Goal: Contribute content: Add original content to the website for others to see

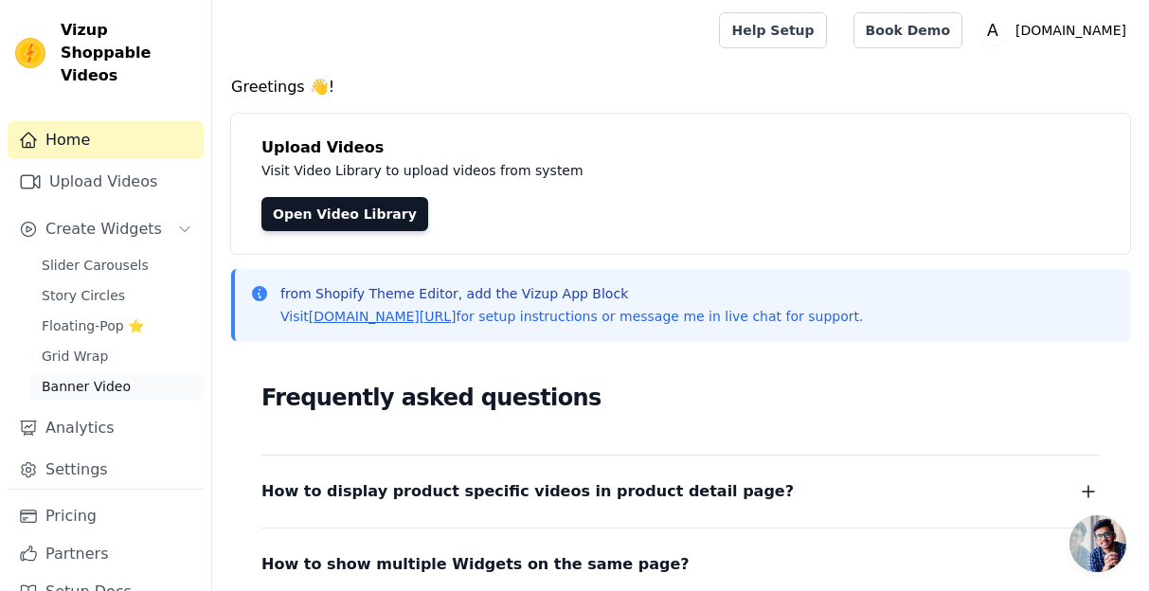
click at [106, 377] on span "Banner Video" at bounding box center [86, 386] width 89 height 19
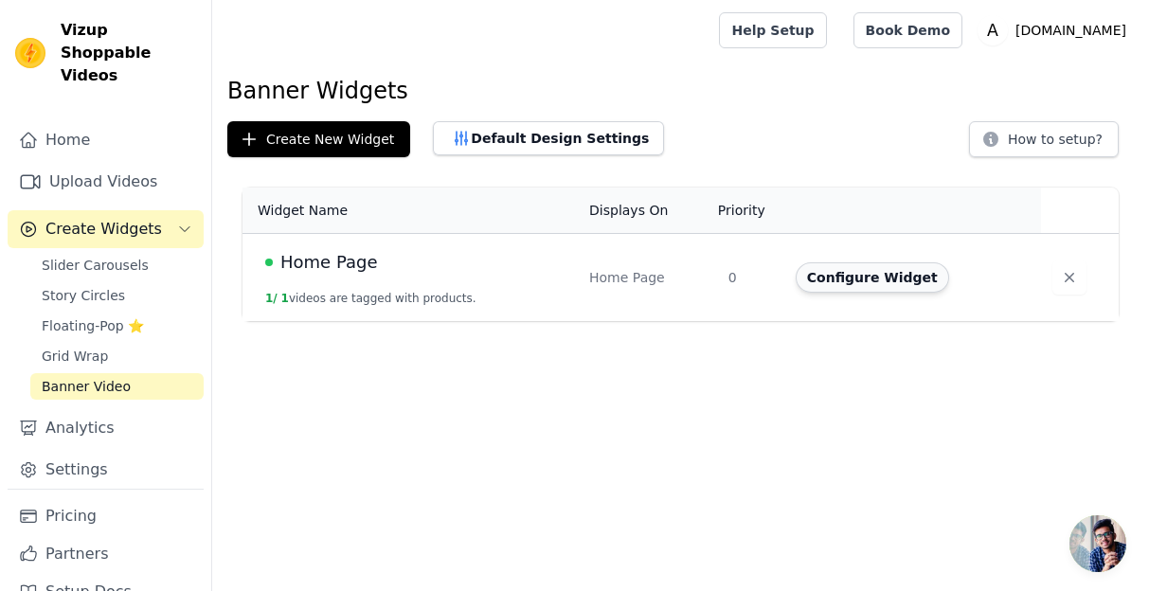
click at [859, 275] on button "Configure Widget" at bounding box center [872, 277] width 153 height 30
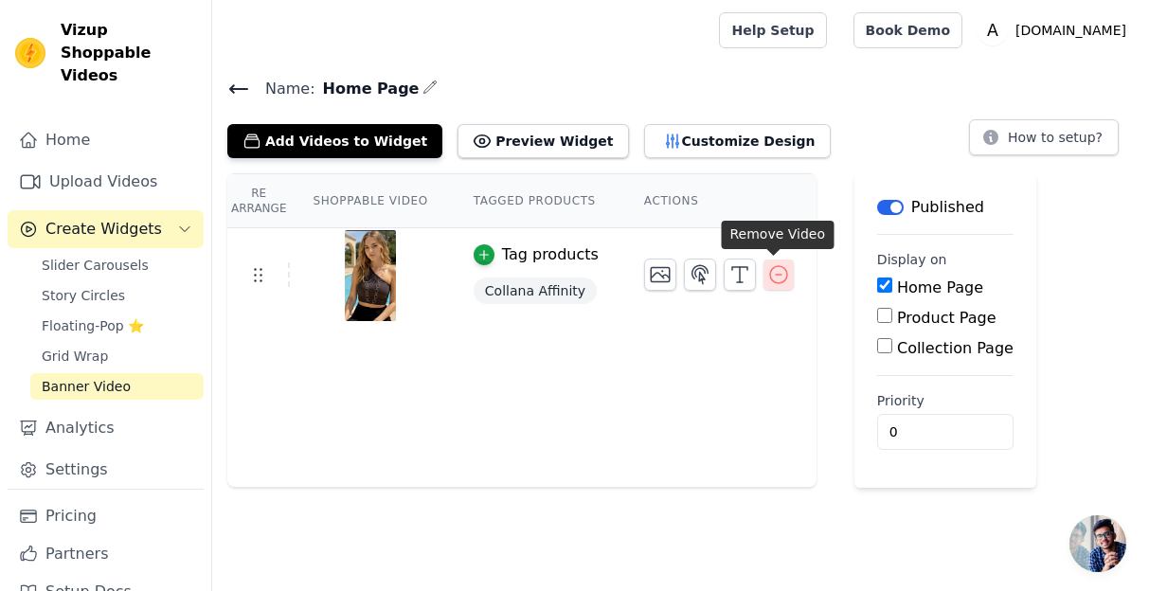
click at [773, 274] on icon "button" at bounding box center [778, 274] width 23 height 23
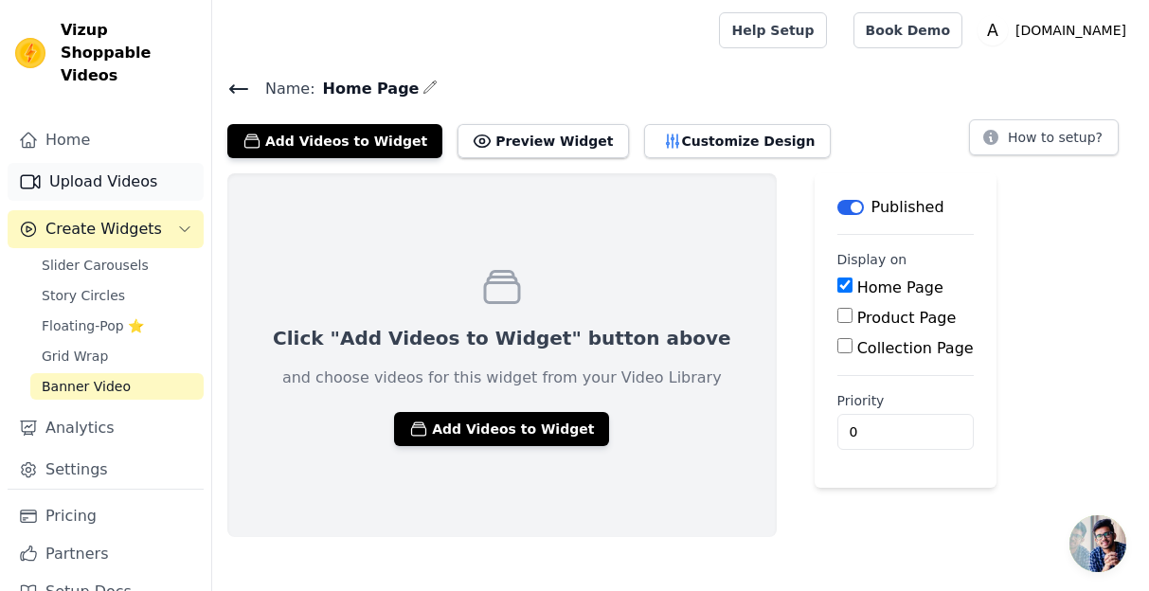
click at [137, 163] on link "Upload Videos" at bounding box center [106, 182] width 196 height 38
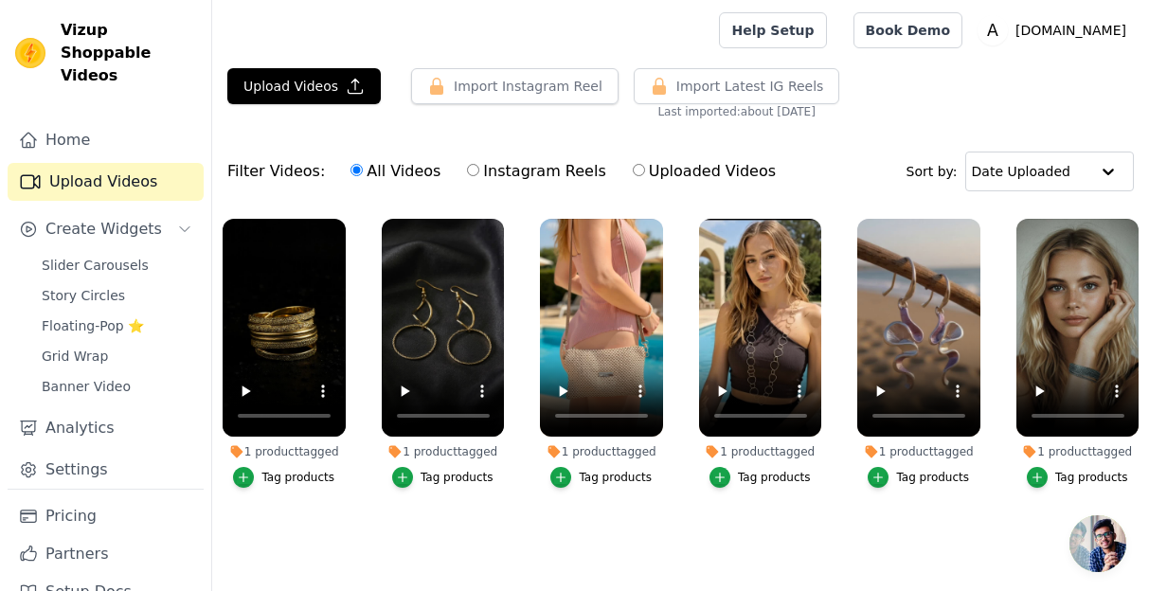
click at [329, 63] on main "Upload Videos Import Instagram Reel Import Latest Instagram Reels Import Latest…" at bounding box center [680, 336] width 937 height 551
click at [329, 76] on button "Upload Videos" at bounding box center [303, 86] width 153 height 36
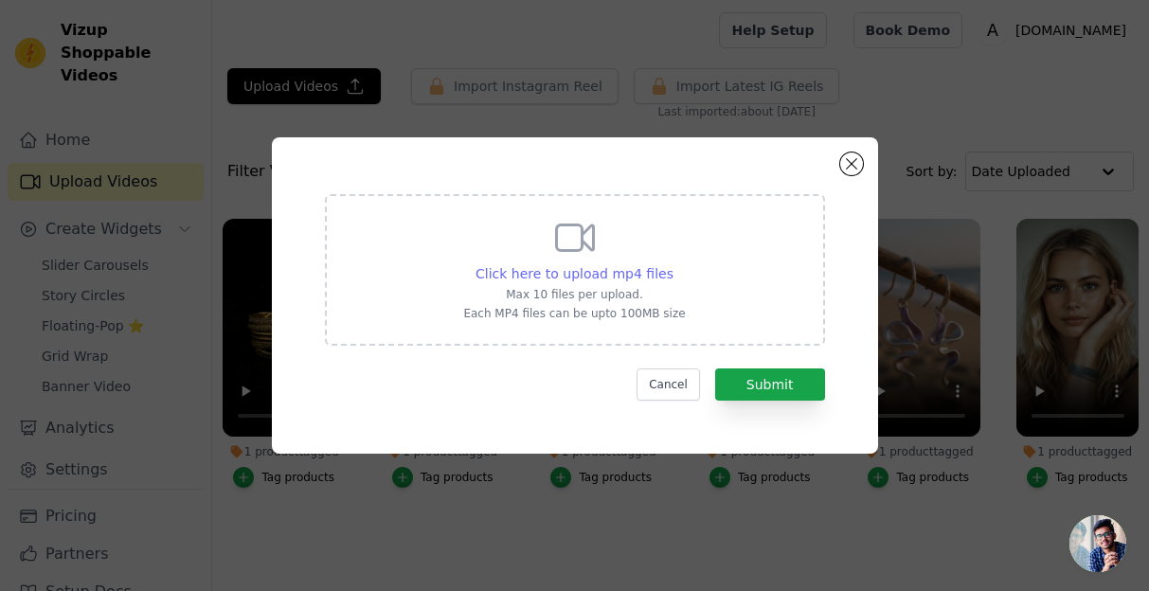
click at [602, 264] on div "Click here to upload mp4 files" at bounding box center [574, 273] width 198 height 19
click at [672, 264] on input "Click here to upload mp4 files Max 10 files per upload. Each MP4 files can be u…" at bounding box center [672, 263] width 1 height 1
type input "C:\fakepath\vid3.mp4"
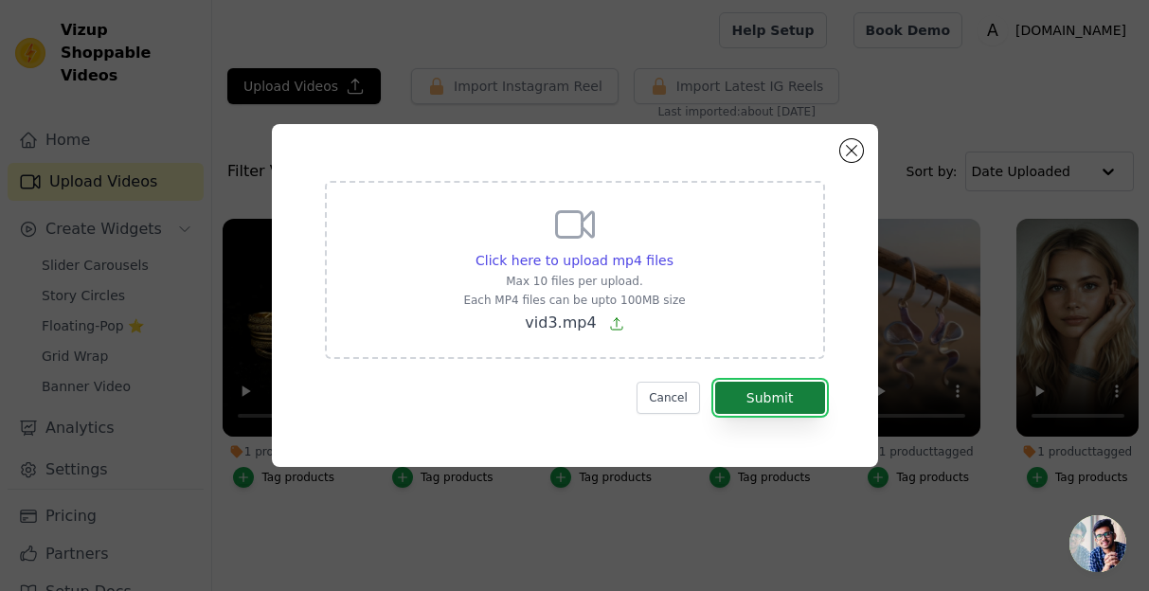
click at [772, 389] on button "Submit" at bounding box center [770, 398] width 110 height 32
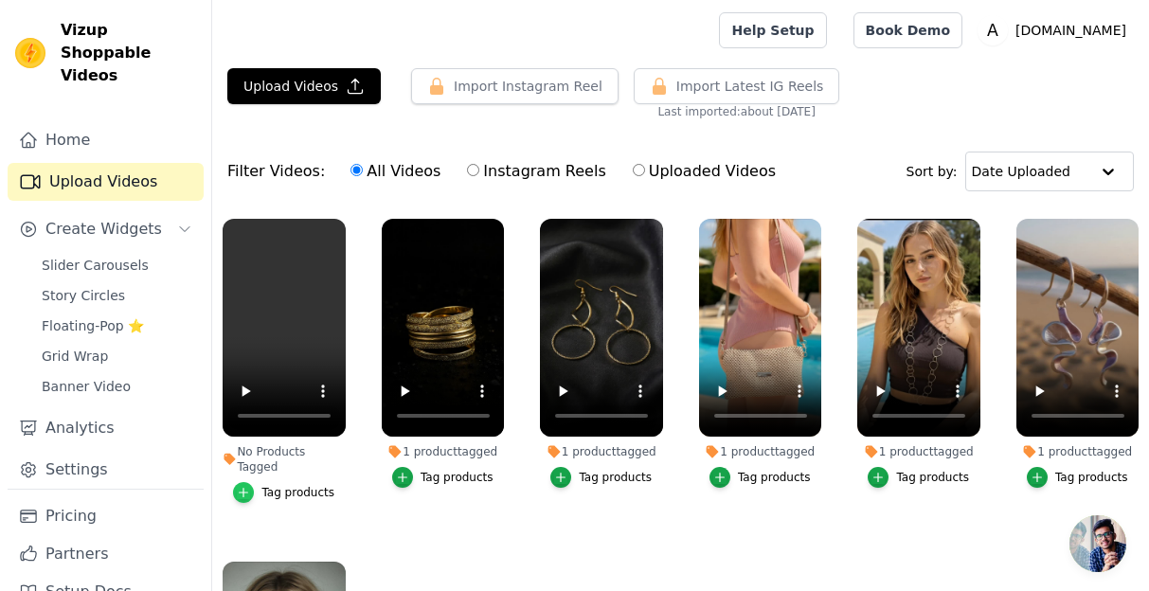
click at [244, 492] on icon "button" at bounding box center [244, 493] width 9 height 9
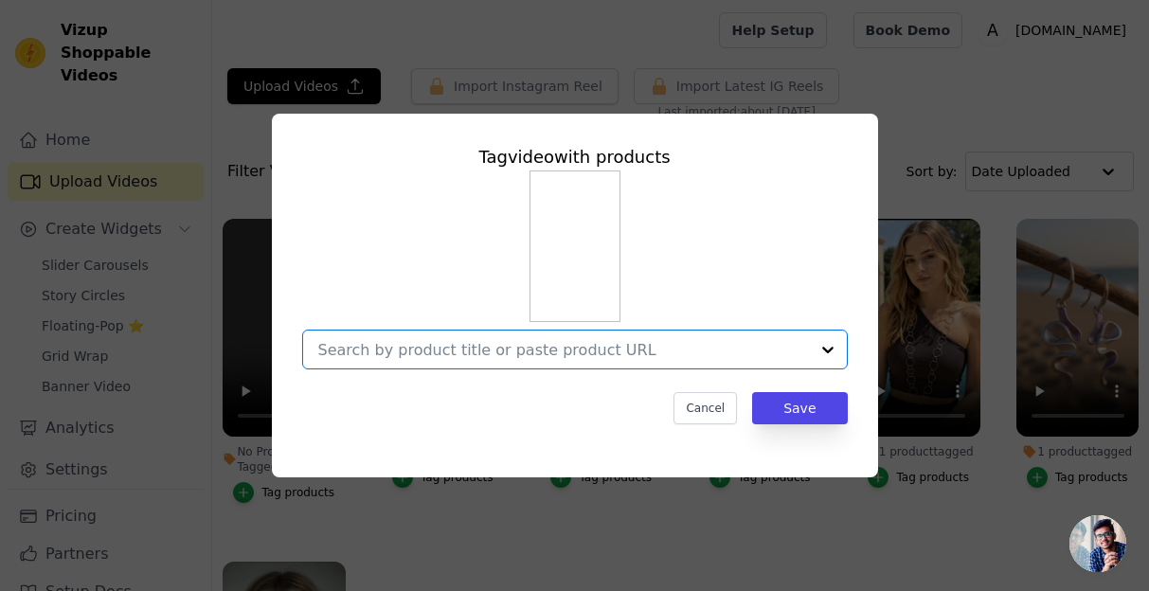
click at [507, 356] on input "No Products Tagged Tag video with products Option undefined, selected. Select i…" at bounding box center [563, 350] width 491 height 18
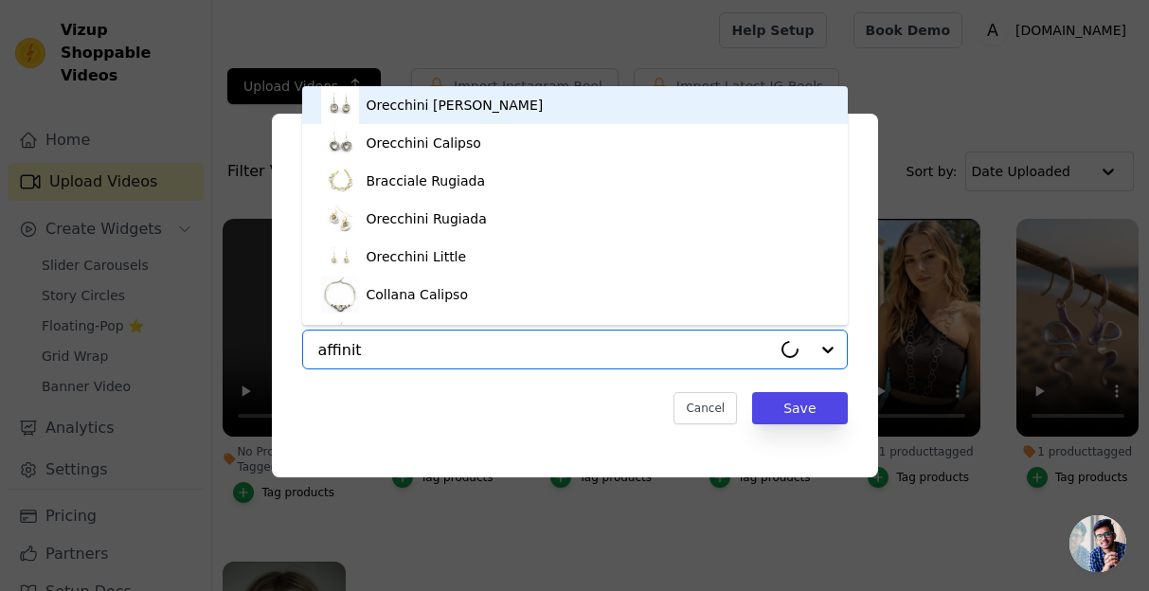
type input "affinity"
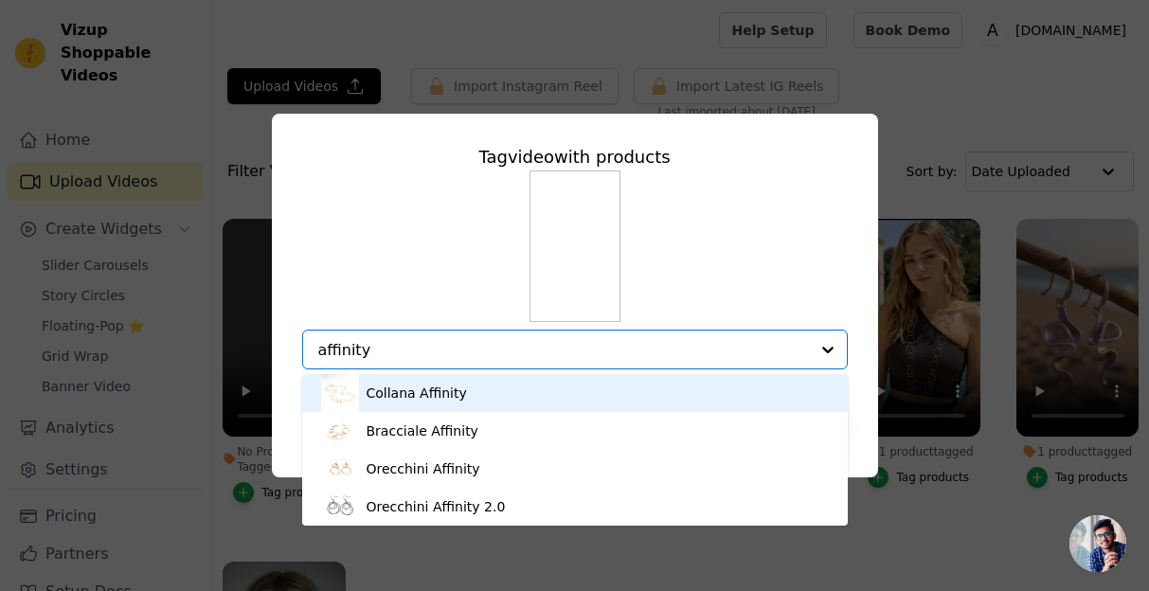
click at [434, 403] on div "Collana Affinity" at bounding box center [575, 393] width 508 height 38
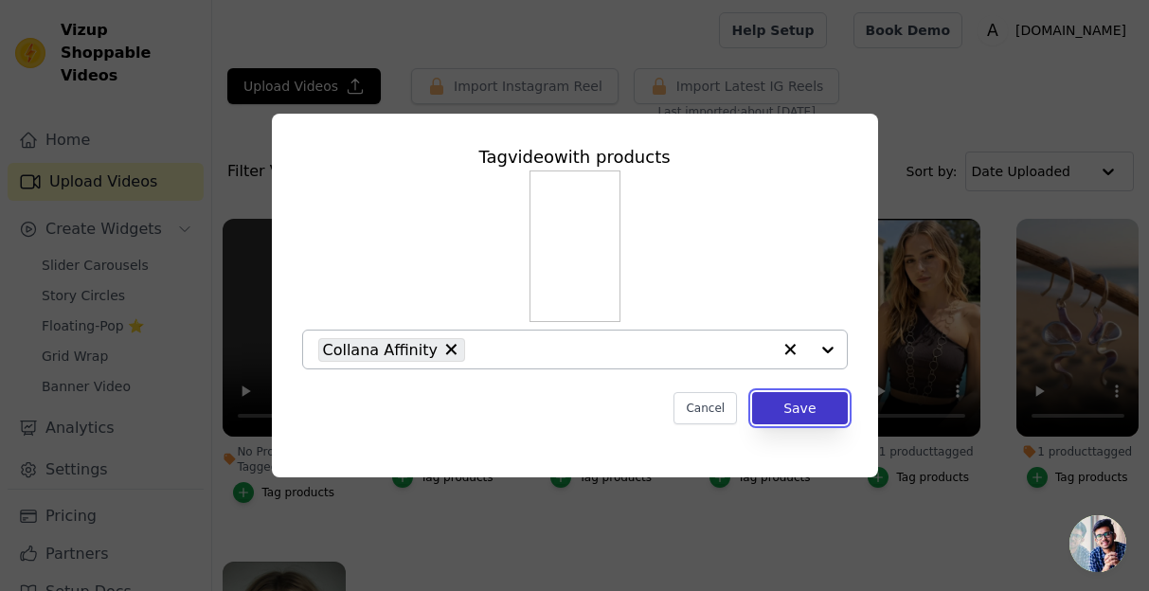
click at [826, 413] on button "Save" at bounding box center [799, 408] width 95 height 32
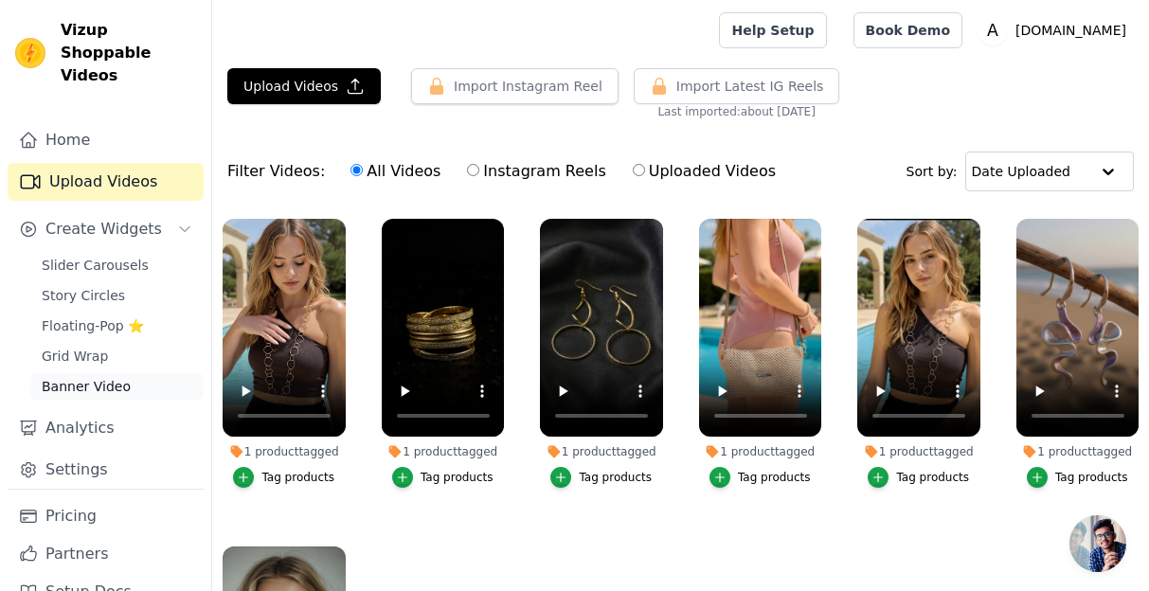
click at [85, 374] on link "Banner Video" at bounding box center [116, 386] width 173 height 27
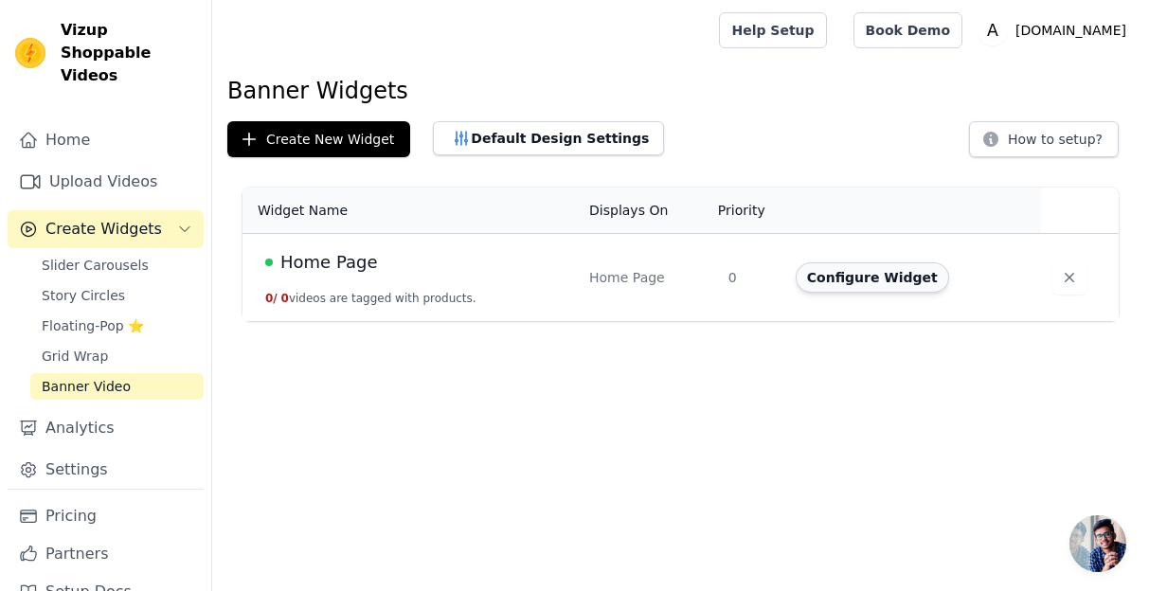
click at [861, 275] on button "Configure Widget" at bounding box center [872, 277] width 153 height 30
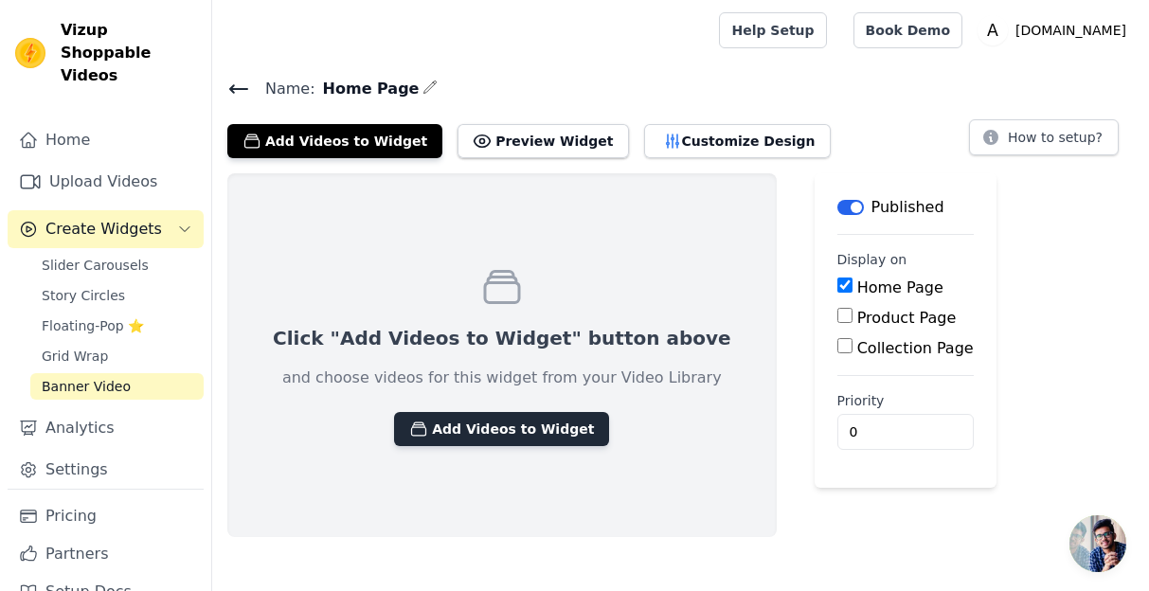
click at [461, 442] on button "Add Videos to Widget" at bounding box center [501, 429] width 215 height 34
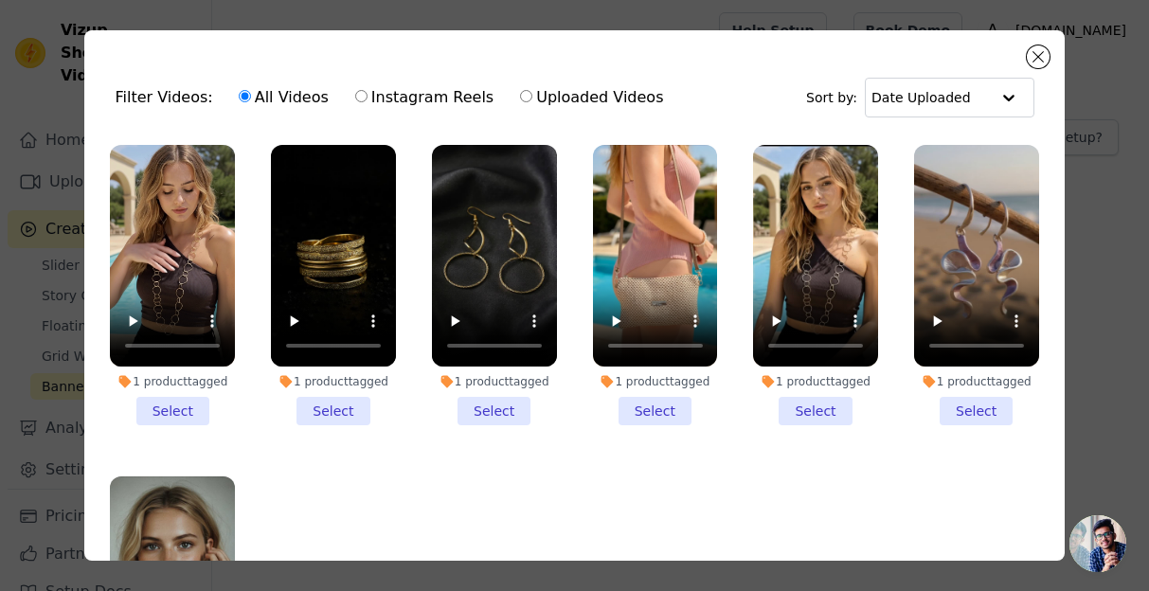
click at [160, 404] on li "1 product tagged Select" at bounding box center [172, 285] width 125 height 280
click at [0, 0] on input "1 product tagged Select" at bounding box center [0, 0] width 0 height 0
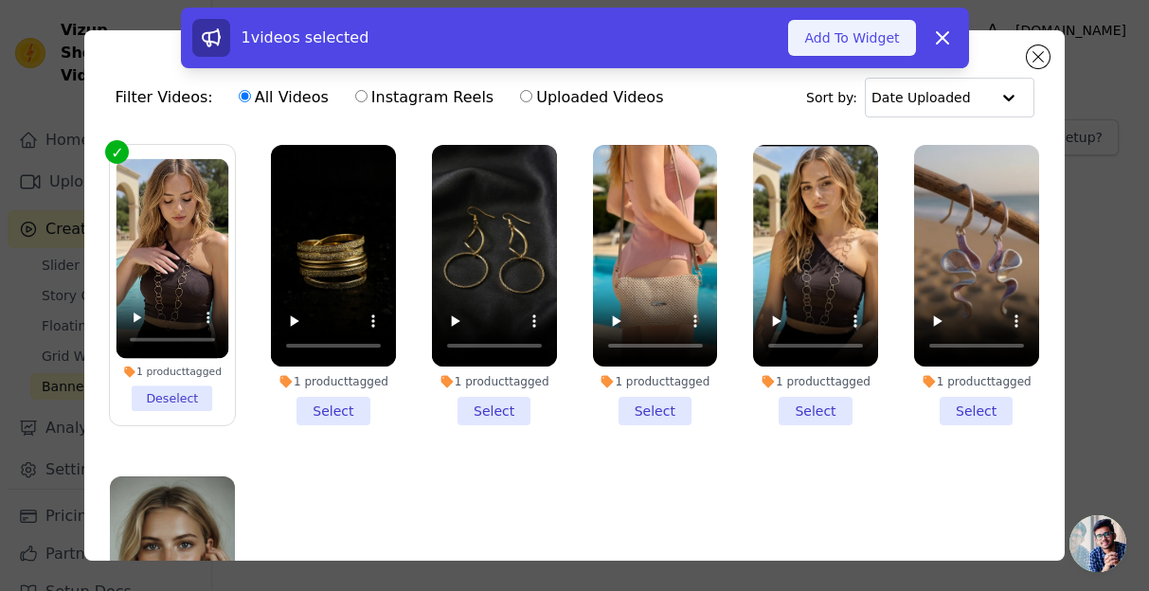
click at [888, 24] on button "Add To Widget" at bounding box center [851, 38] width 127 height 36
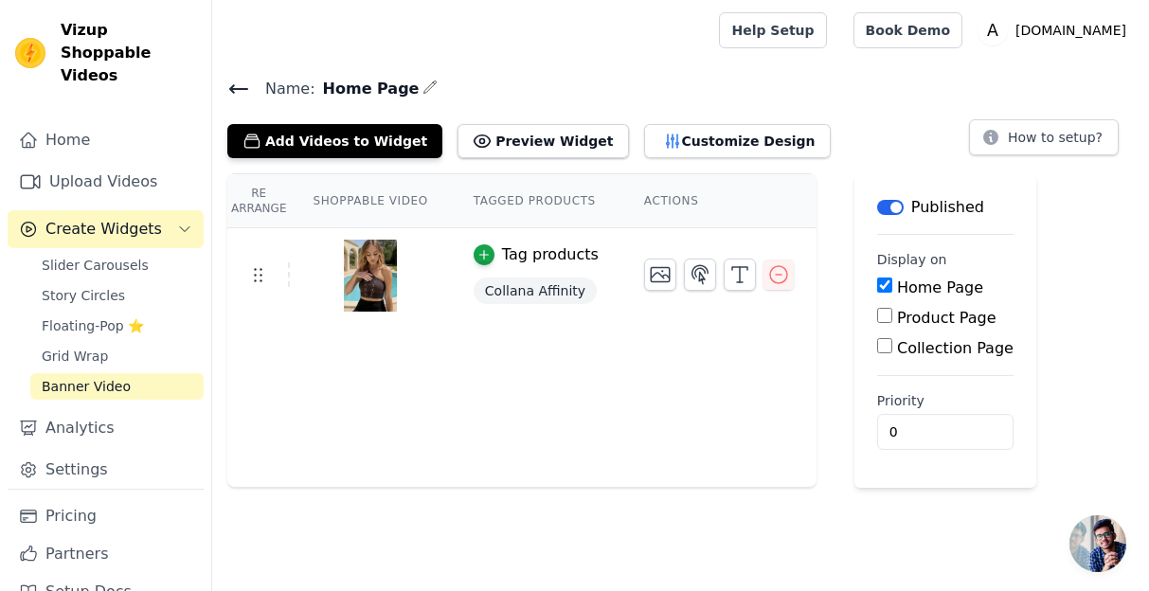
click at [241, 84] on icon at bounding box center [238, 89] width 23 height 23
